Goal: Task Accomplishment & Management: Complete application form

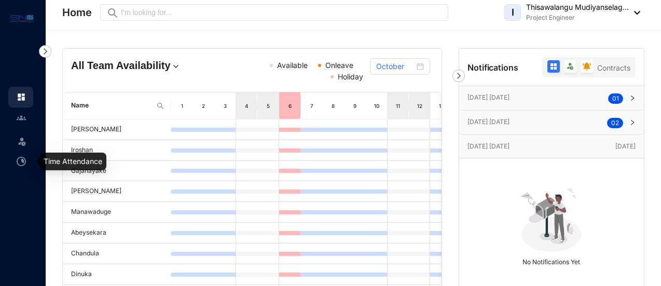
click at [17, 162] on img at bounding box center [21, 161] width 9 height 9
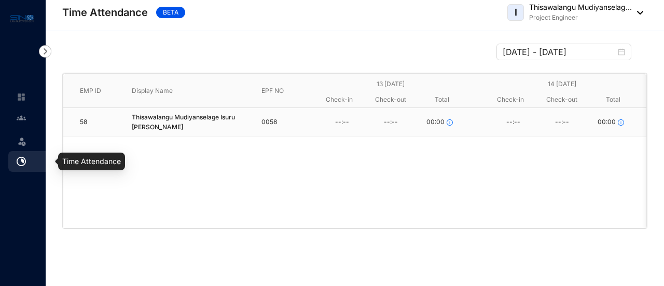
click at [22, 133] on span at bounding box center [22, 140] width 10 height 21
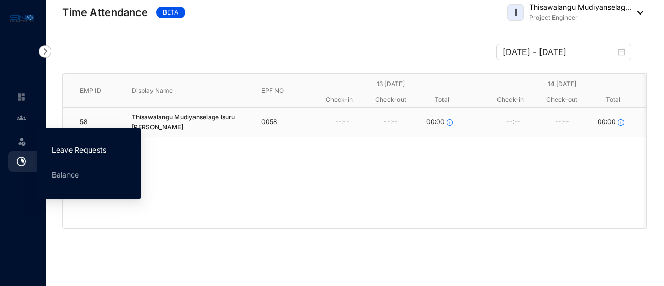
click at [60, 150] on link "Leave Requests" at bounding box center [79, 149] width 54 height 9
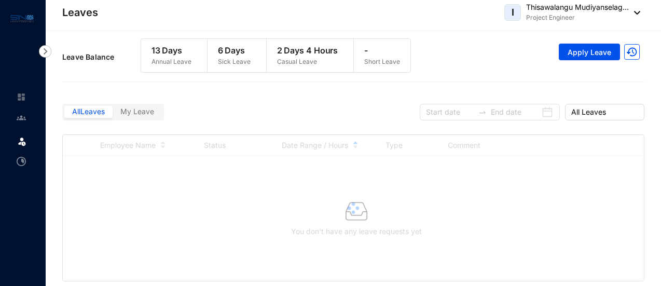
click at [156, 115] on label "My Leave" at bounding box center [137, 112] width 49 height 12
click at [113, 114] on input "My Leave" at bounding box center [113, 114] width 0 height 0
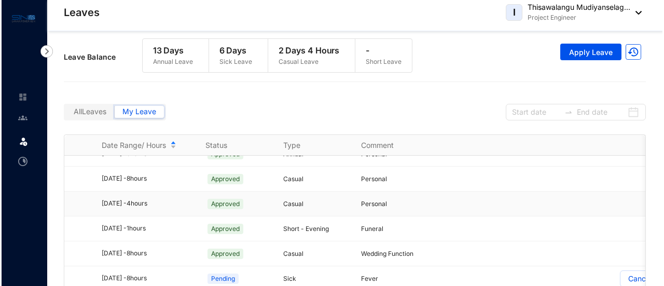
scroll to position [17, 0]
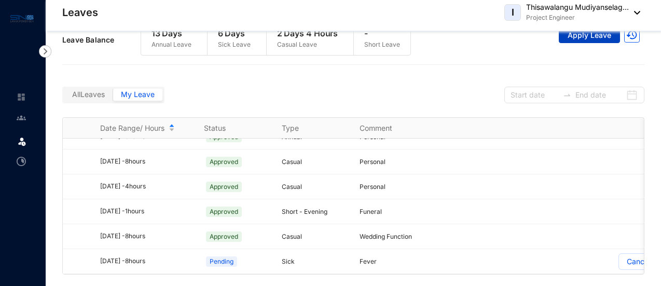
click at [573, 39] on span "Apply Leave" at bounding box center [590, 35] width 44 height 10
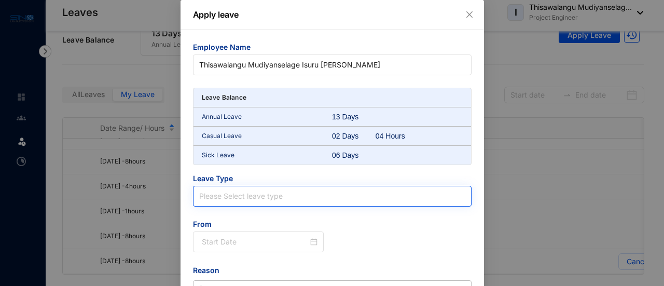
click at [269, 197] on input "search" at bounding box center [332, 196] width 266 height 20
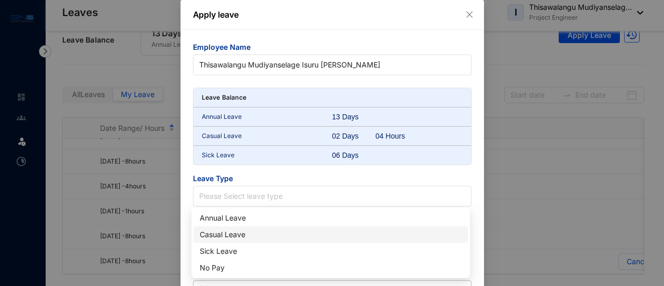
click at [239, 230] on div "Casual Leave" at bounding box center [331, 234] width 262 height 11
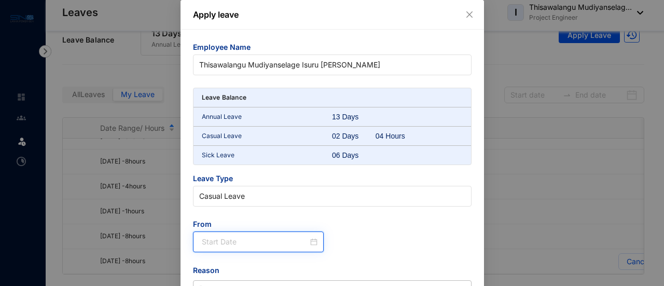
click at [285, 243] on input at bounding box center [255, 241] width 107 height 11
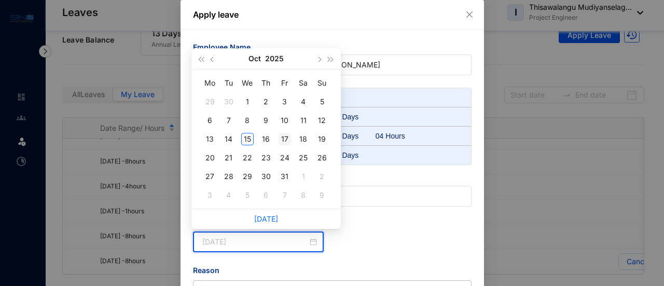
type input "[DATE]"
click at [286, 142] on div "17" at bounding box center [285, 139] width 12 height 12
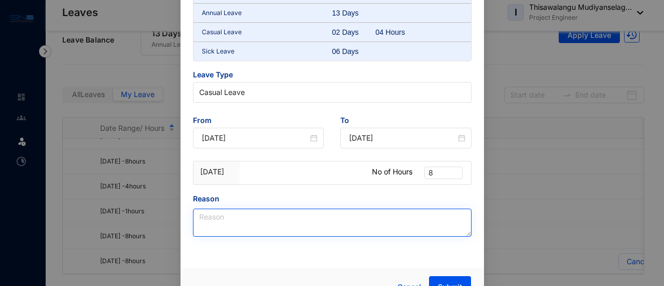
scroll to position [122, 0]
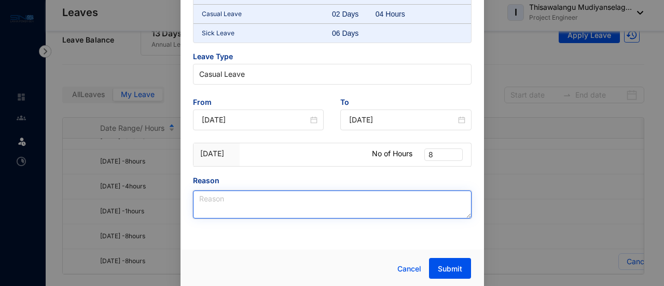
click at [312, 208] on textarea "Reason" at bounding box center [332, 204] width 279 height 28
type textarea "personal"
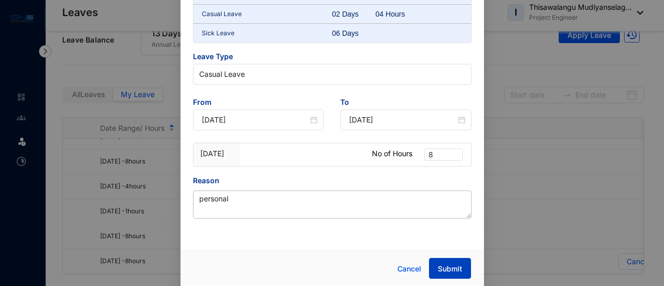
click at [441, 266] on span "Submit" at bounding box center [450, 269] width 24 height 10
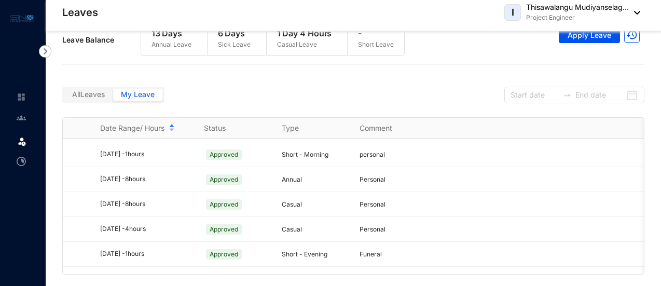
scroll to position [243, 0]
